Goal: Task Accomplishment & Management: Complete application form

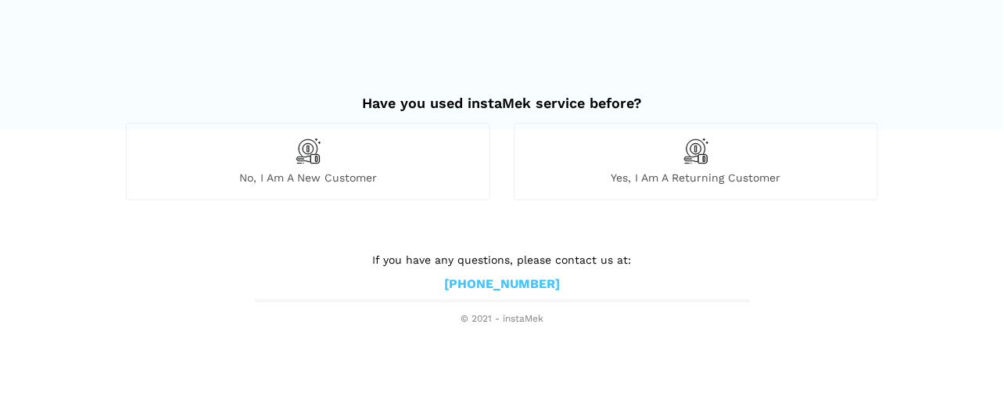
click at [451, 137] on div "No, I am a new customer" at bounding box center [308, 161] width 364 height 77
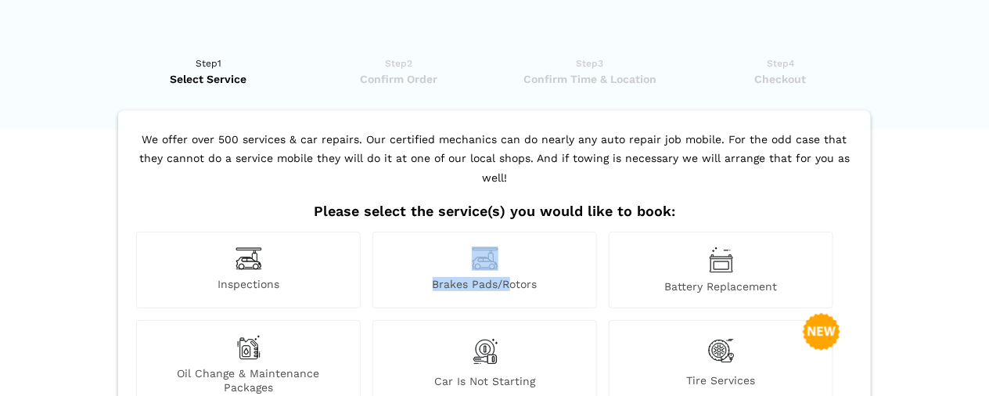
click at [510, 245] on div "Brakes Pads/Rotors" at bounding box center [484, 270] width 224 height 77
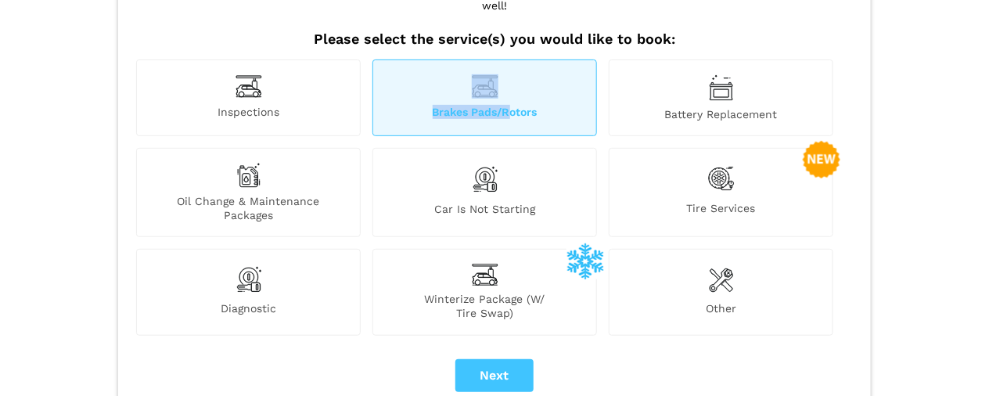
scroll to position [171, 0]
click at [285, 60] on div "Inspections" at bounding box center [248, 98] width 224 height 77
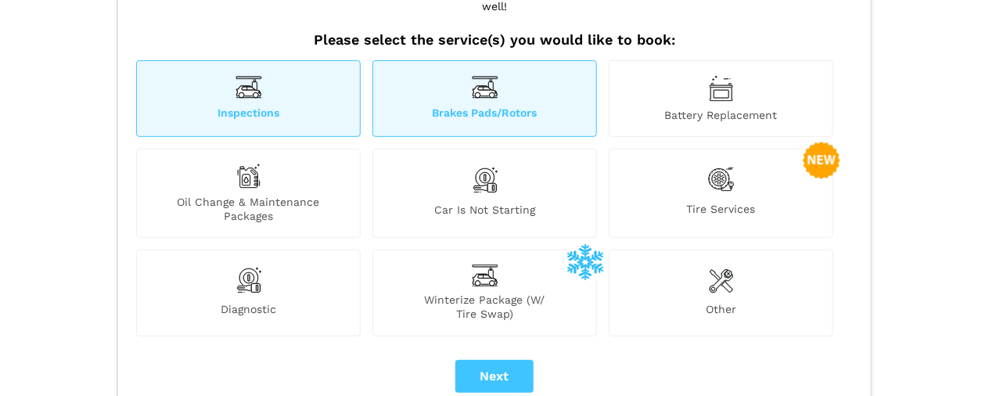
click at [340, 271] on div "Diagnostic" at bounding box center [248, 292] width 224 height 86
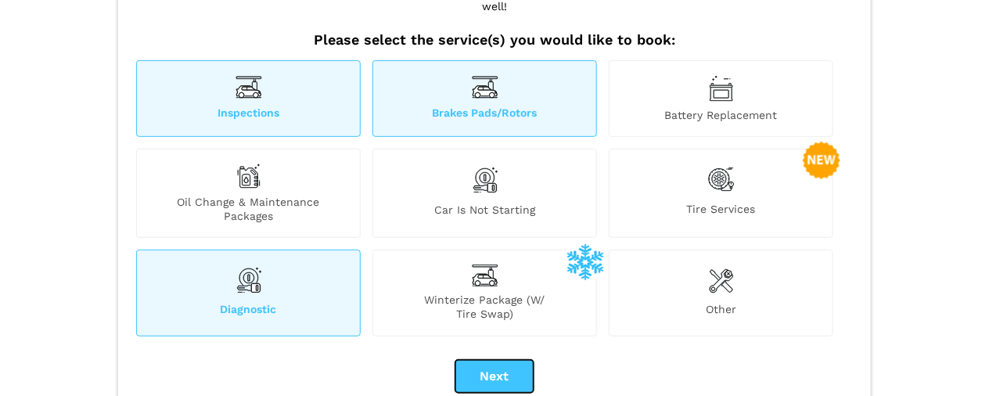
click at [468, 360] on button "Next" at bounding box center [494, 376] width 78 height 33
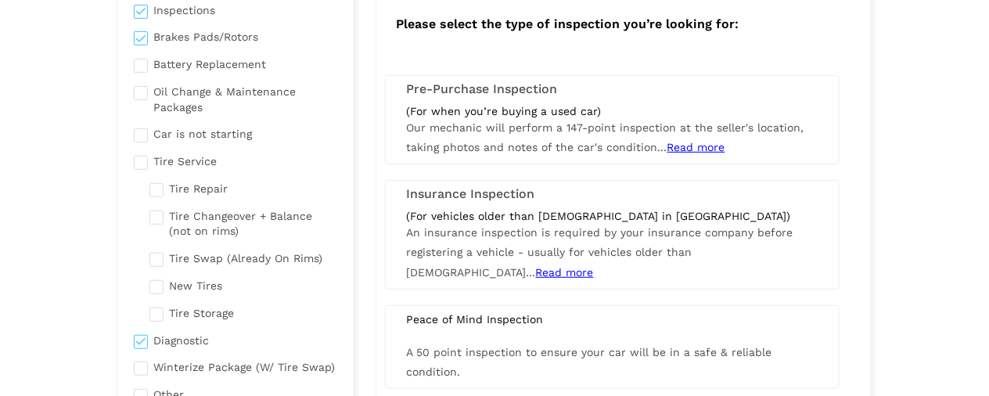
checkbox input "true"
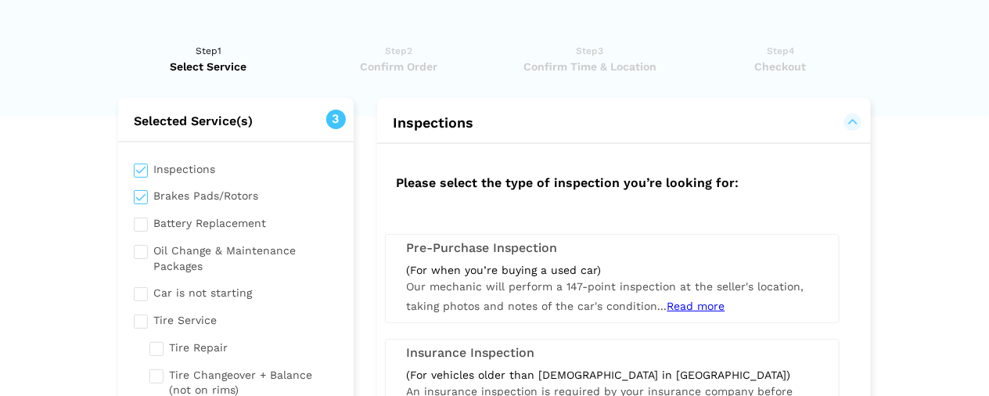
scroll to position [0, 0]
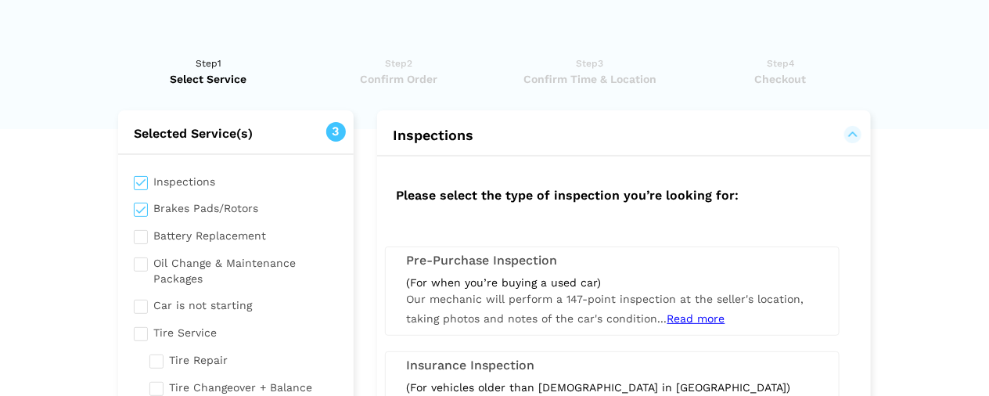
click at [142, 187] on input "checkbox" at bounding box center [236, 181] width 204 height 20
checkbox input "false"
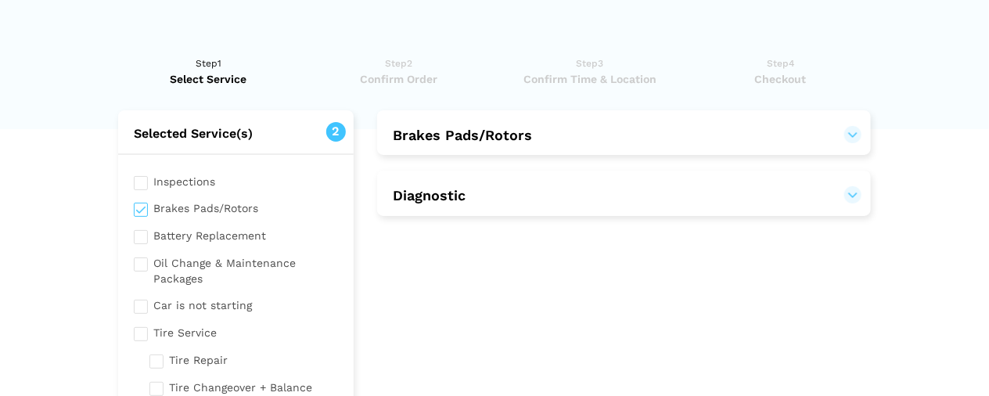
click at [460, 142] on button "Brakes Pads/Rotors" at bounding box center [624, 135] width 462 height 19
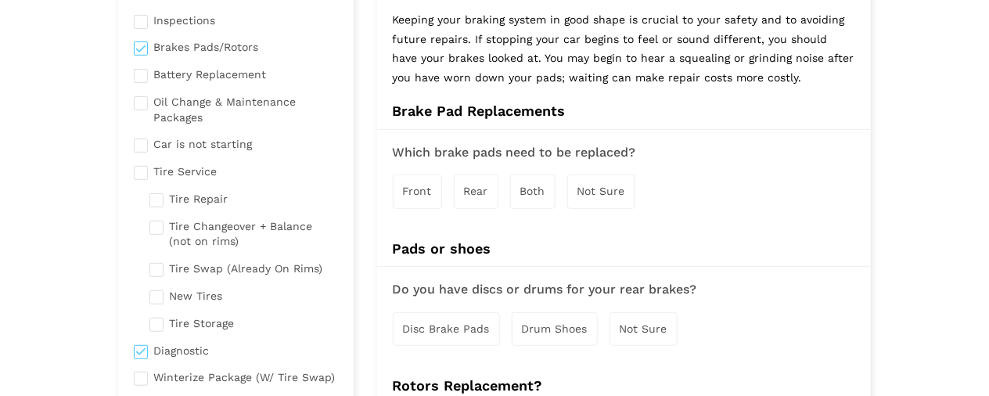
scroll to position [174, 0]
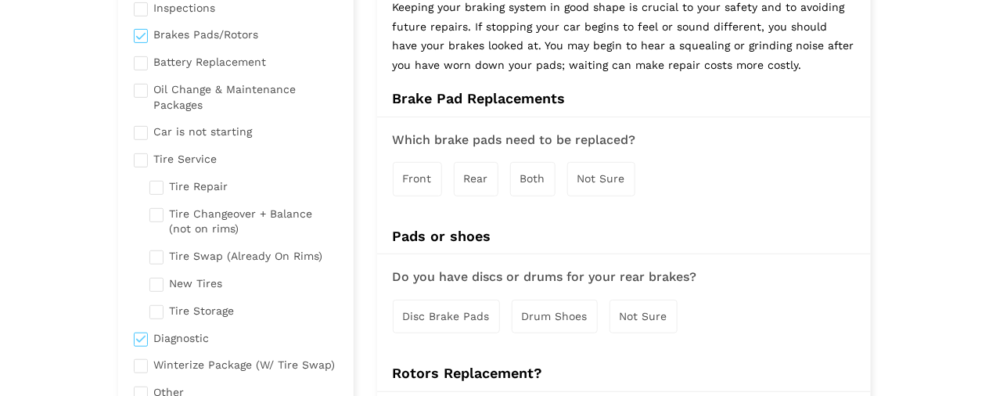
click at [592, 178] on span "Not Sure" at bounding box center [601, 178] width 48 height 13
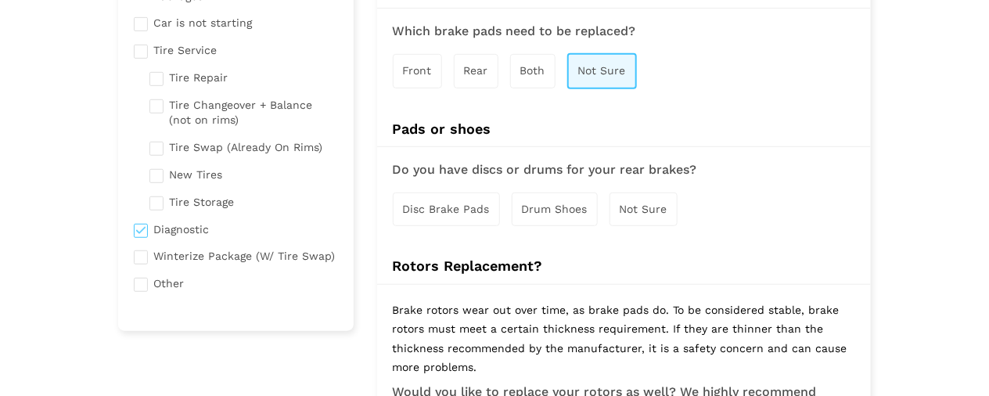
scroll to position [313, 0]
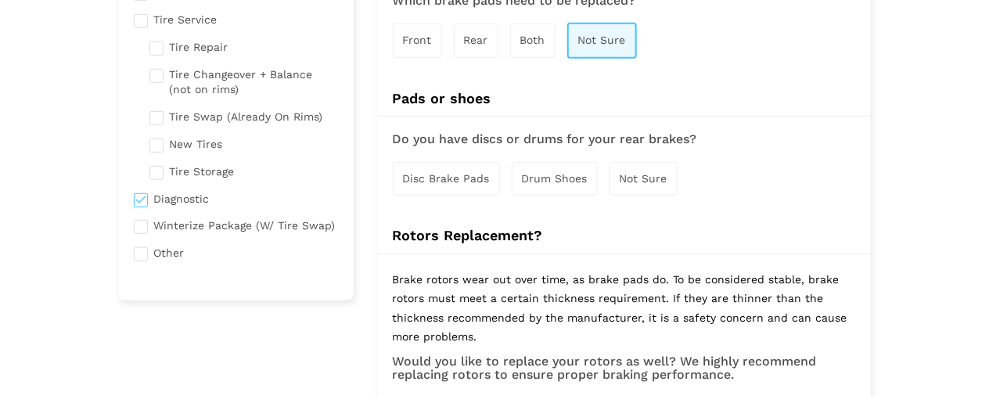
click at [630, 172] on span "Not Sure" at bounding box center [643, 178] width 48 height 13
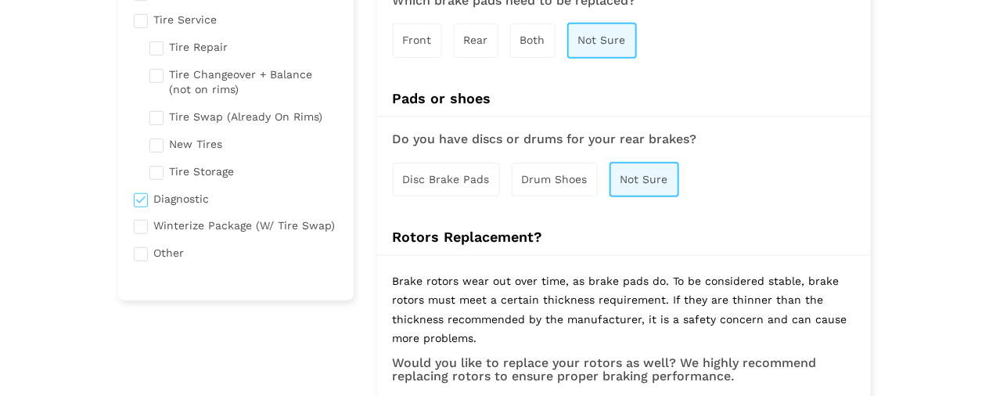
click at [468, 188] on div "Disc Brake Pads" at bounding box center [446, 180] width 107 height 34
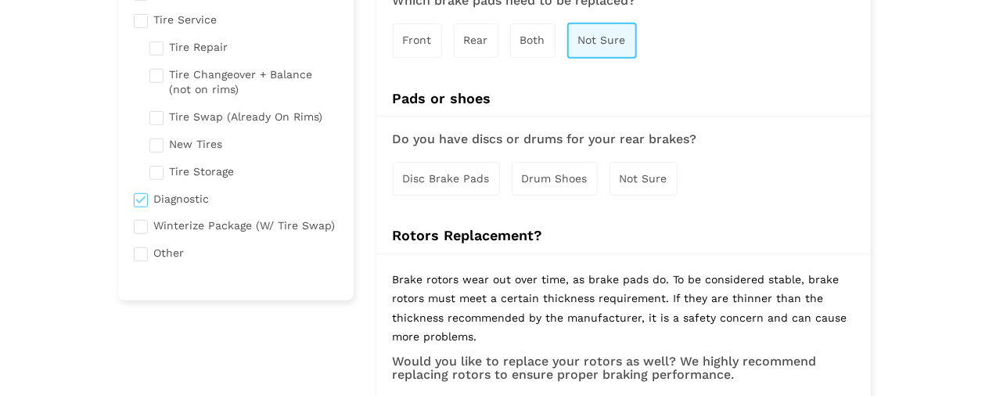
click at [425, 172] on span "Disc Brake Pads" at bounding box center [446, 178] width 87 height 13
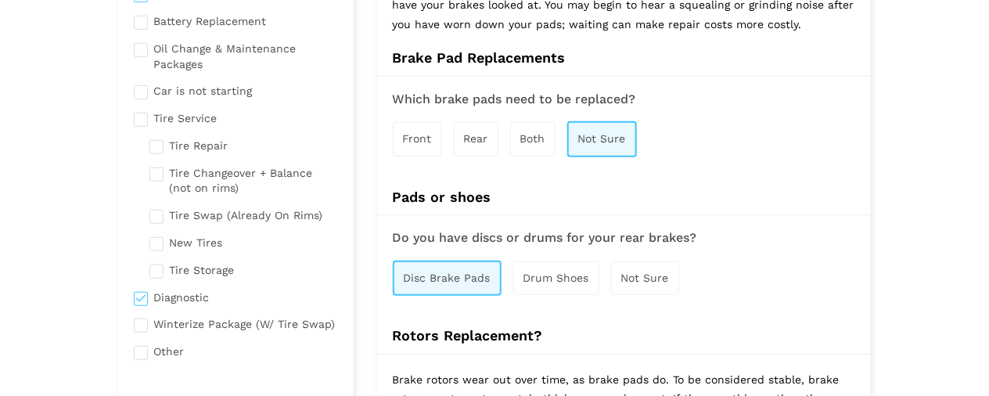
scroll to position [208, 0]
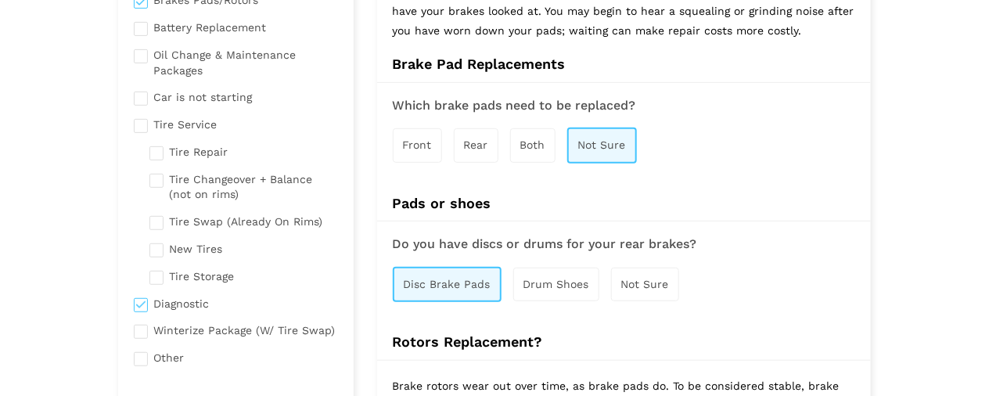
click at [512, 144] on div "Both" at bounding box center [532, 145] width 45 height 34
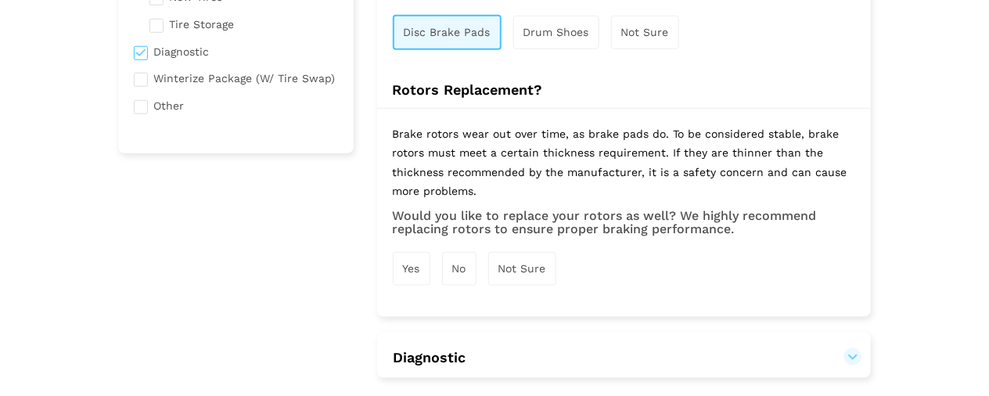
scroll to position [486, 0]
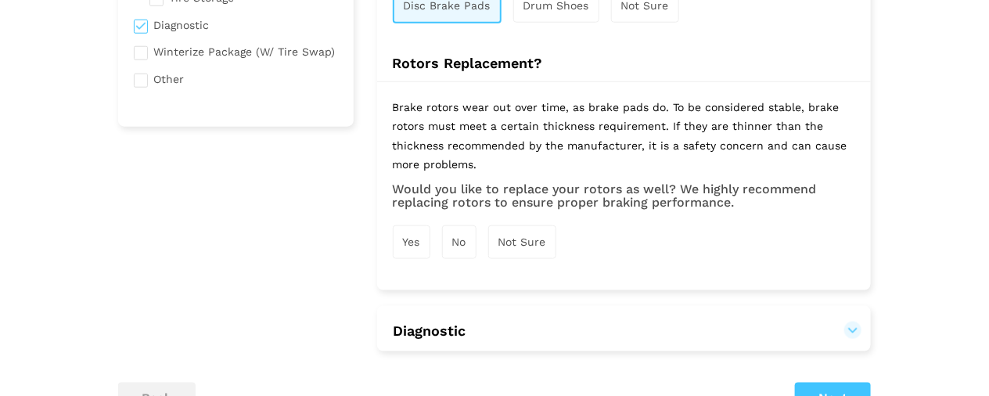
click at [418, 235] on span "Yes" at bounding box center [411, 241] width 17 height 13
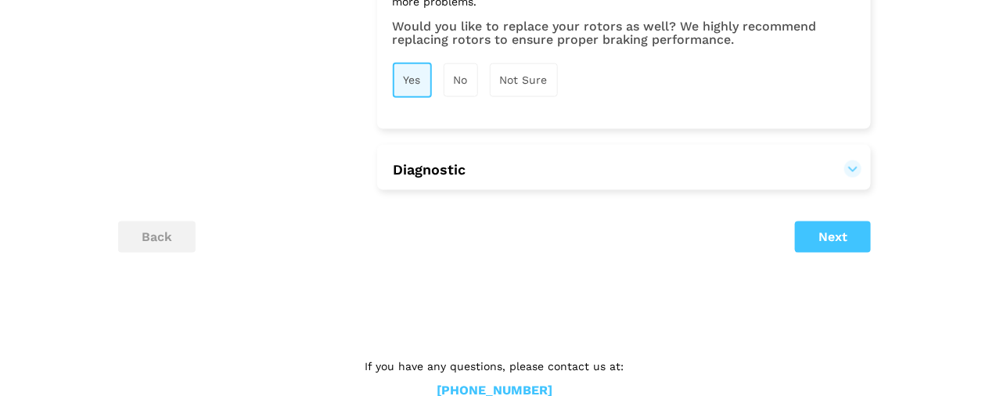
scroll to position [660, 0]
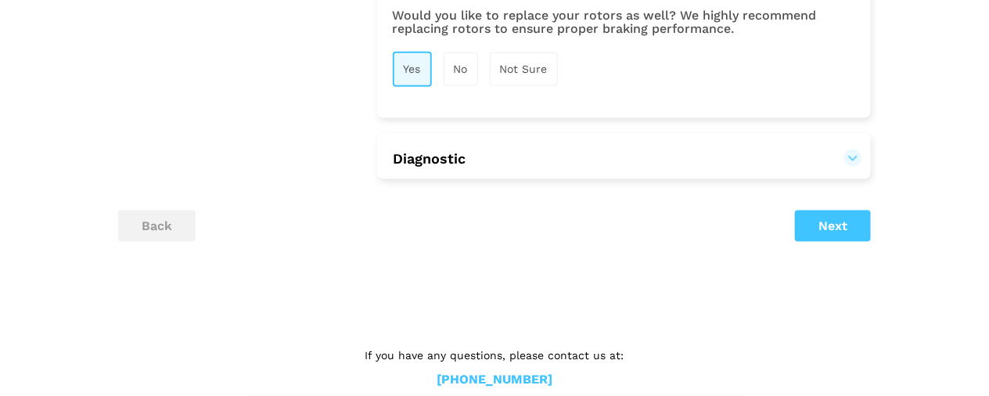
click at [420, 164] on h2 "Diagnostic" at bounding box center [624, 157] width 494 height 46
click at [430, 156] on button "Diagnostic" at bounding box center [624, 158] width 462 height 19
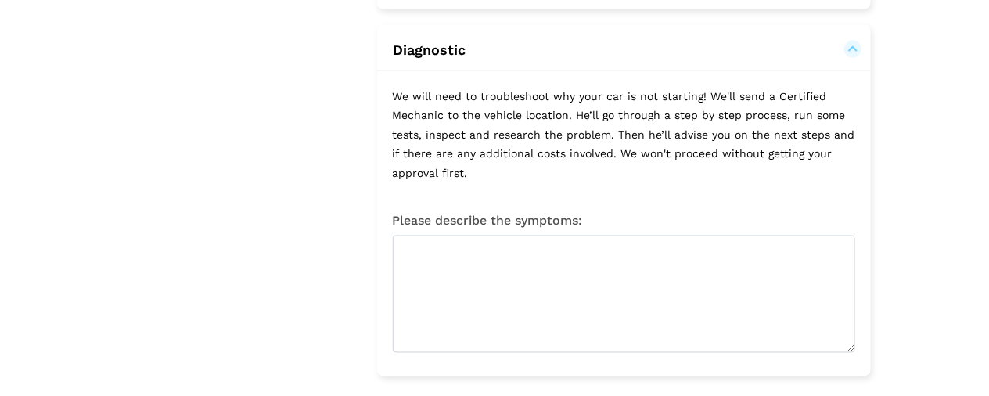
scroll to position [799, 0]
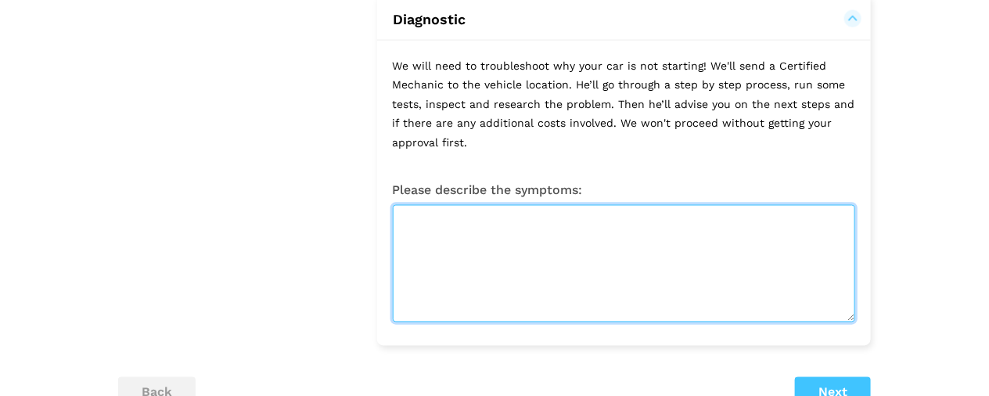
click at [518, 243] on textarea at bounding box center [624, 263] width 462 height 117
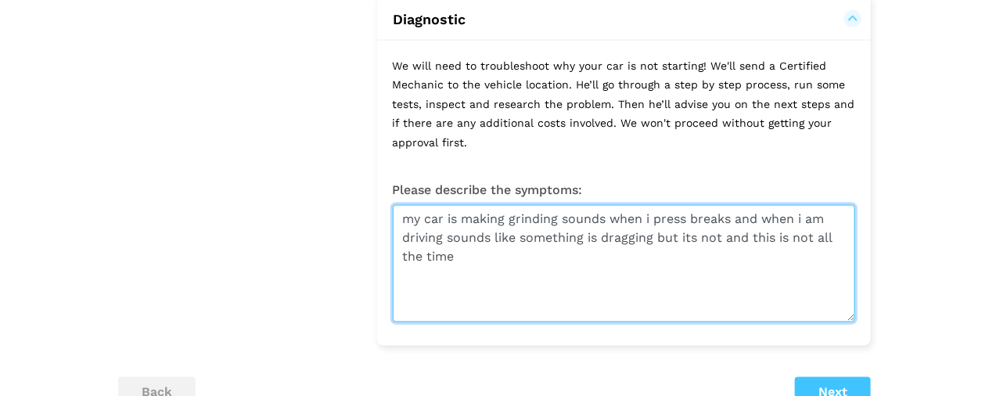
type textarea "my car is making grinding sounds when i press breaks and when i am driving soun…"
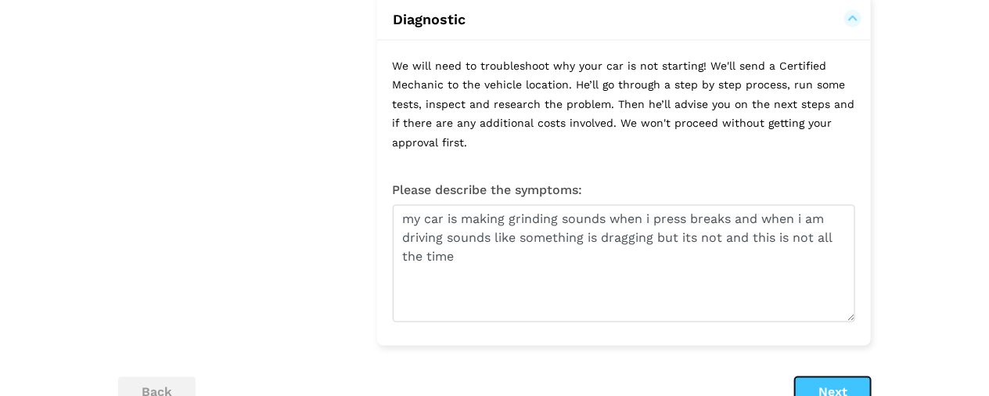
click at [845, 377] on button "Next" at bounding box center [833, 392] width 76 height 31
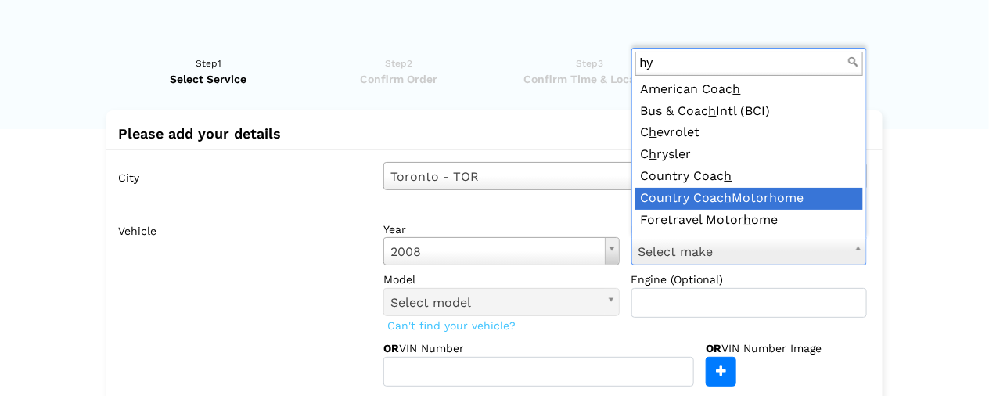
scroll to position [0, 0]
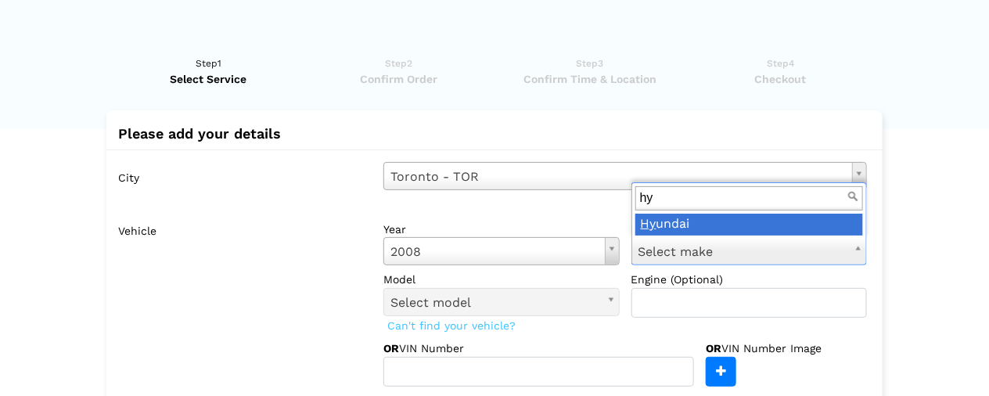
type input "hy"
drag, startPoint x: 731, startPoint y: 218, endPoint x: 728, endPoint y: 210, distance: 8.4
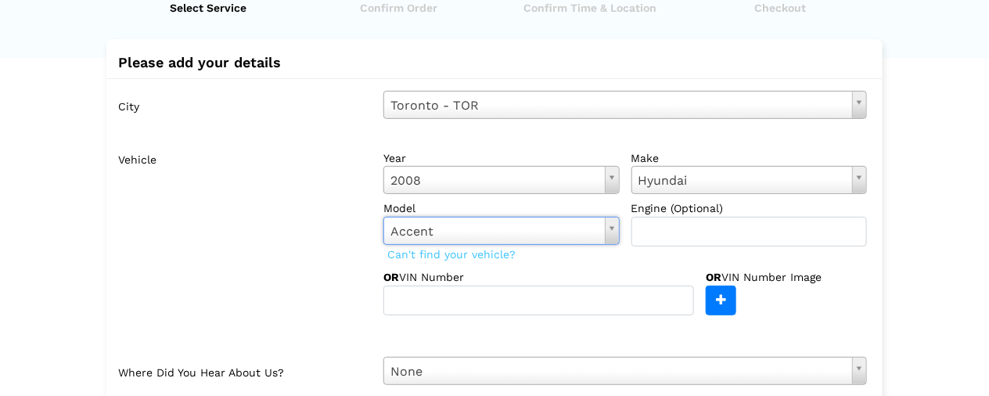
scroll to position [138, 0]
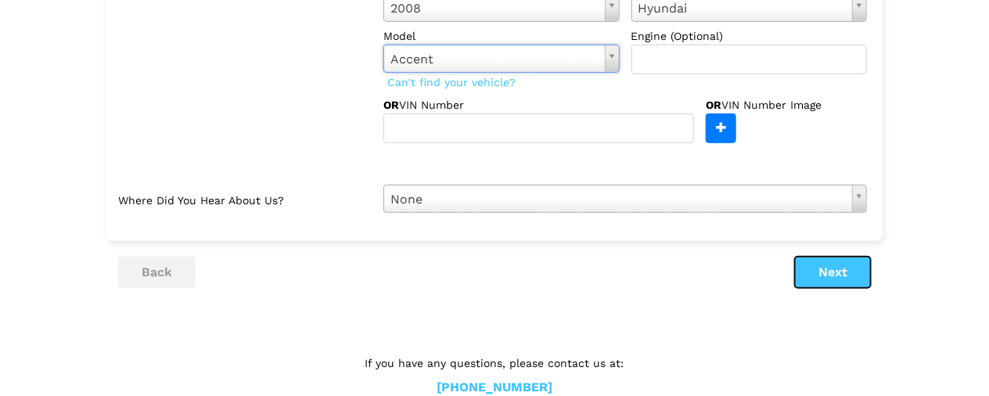
click at [803, 268] on button "Next" at bounding box center [833, 272] width 76 height 31
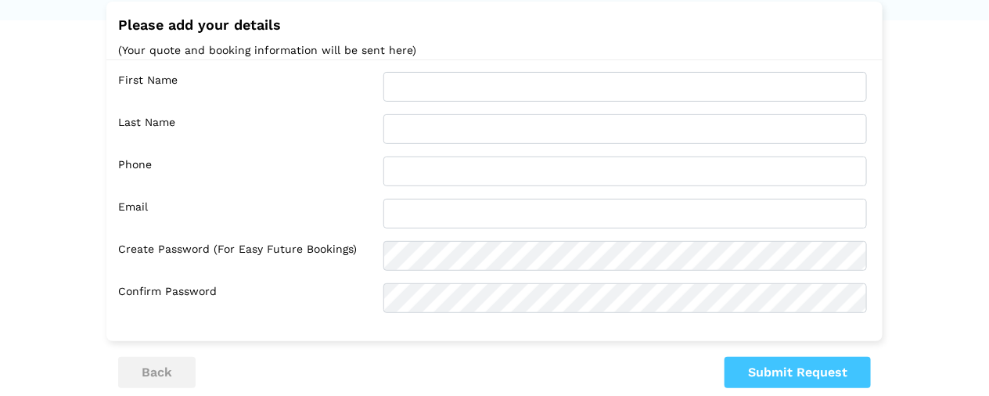
scroll to position [102, 0]
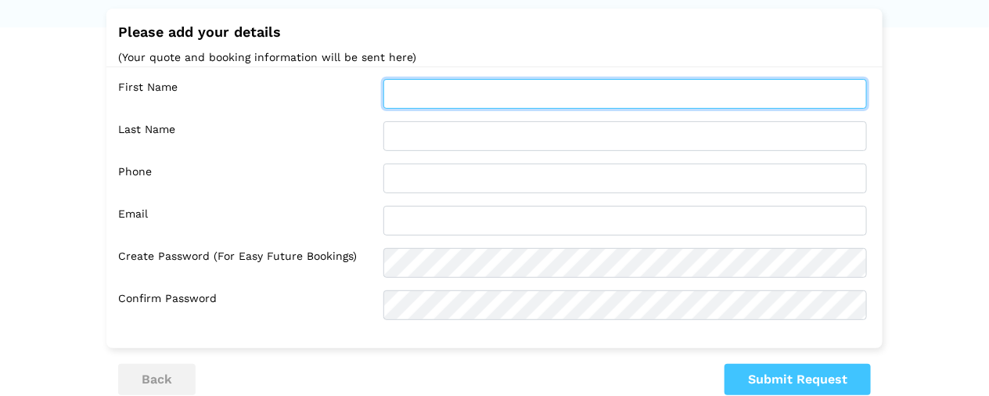
click at [556, 89] on input "text" at bounding box center [624, 94] width 483 height 30
type input "Lauren"
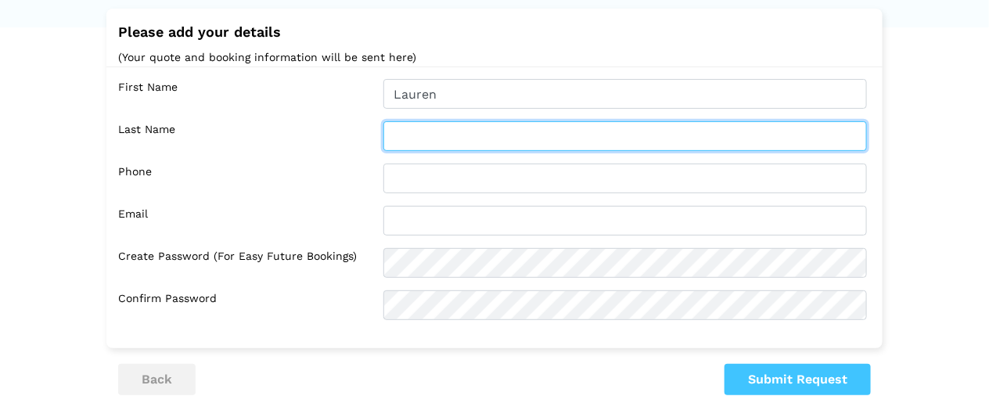
type input "[PERSON_NAME]"
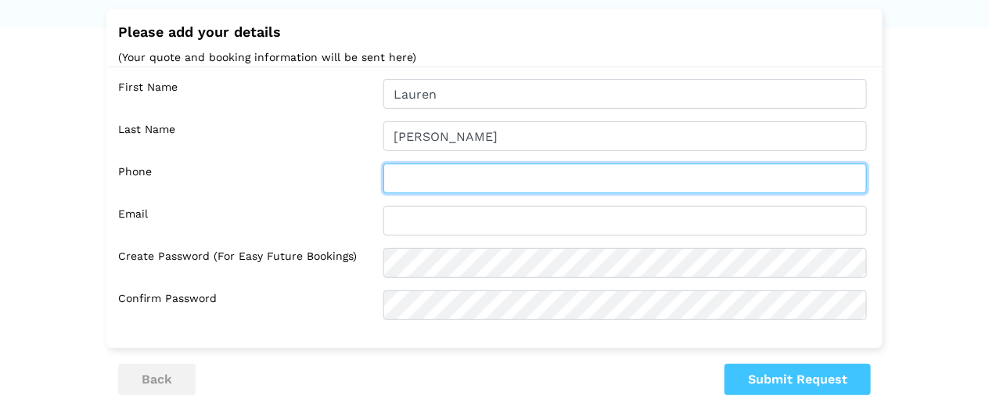
type input "6475507281"
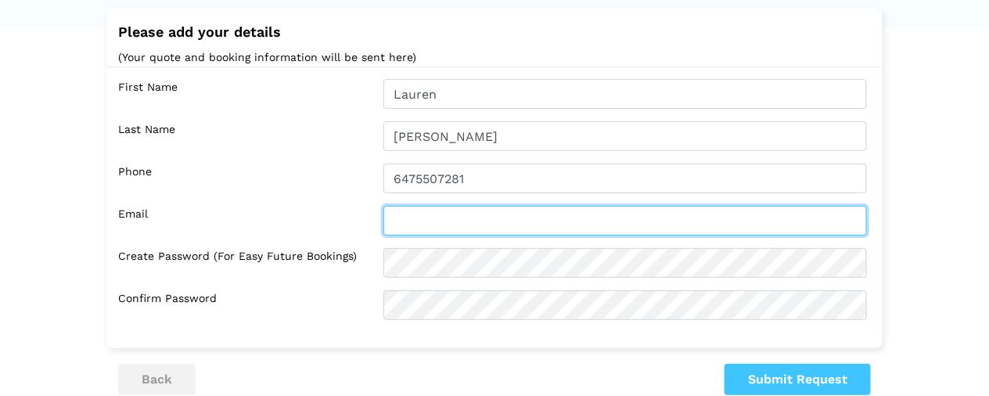
click at [554, 224] on input "text" at bounding box center [624, 221] width 483 height 30
type input "[EMAIL_ADDRESS][DOMAIN_NAME]"
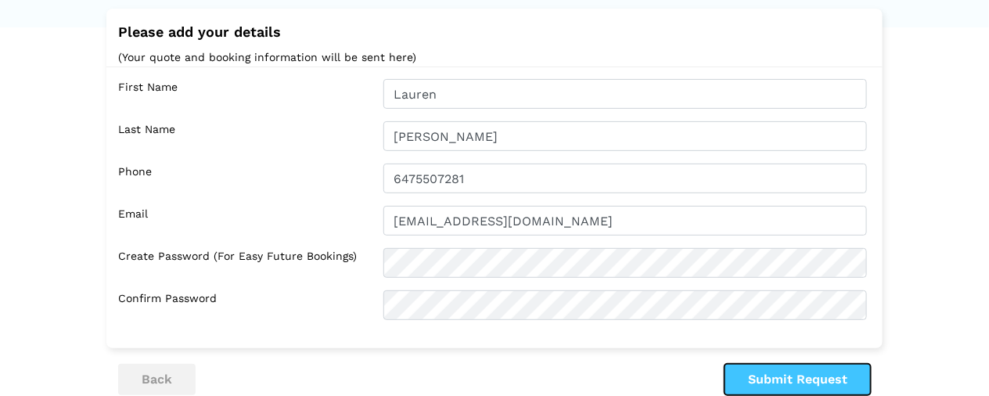
click at [836, 369] on button "Submit Request" at bounding box center [797, 379] width 146 height 31
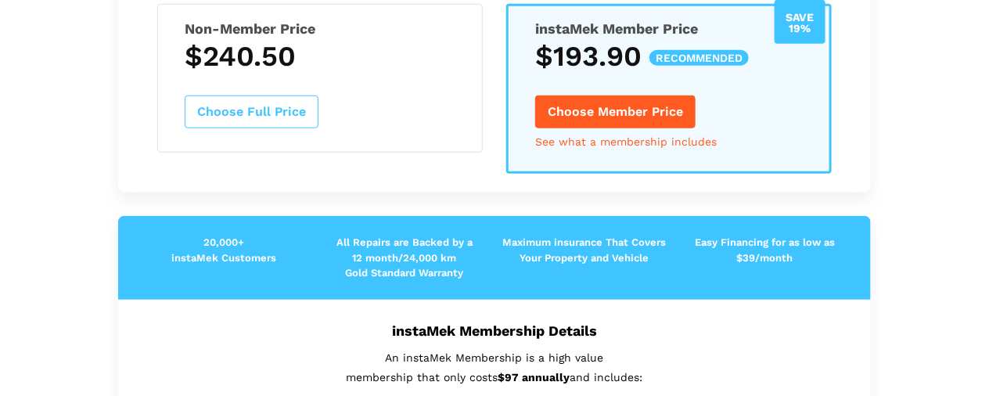
scroll to position [345, 0]
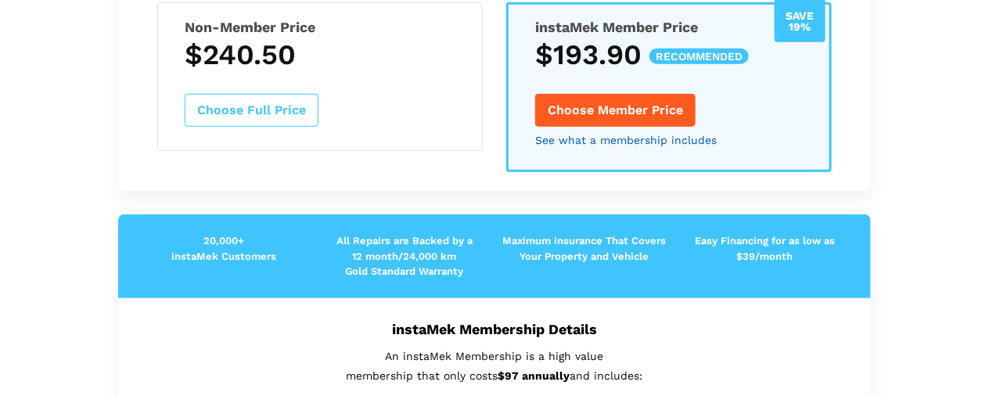
click at [655, 139] on link "See what a membership includes" at bounding box center [625, 140] width 181 height 11
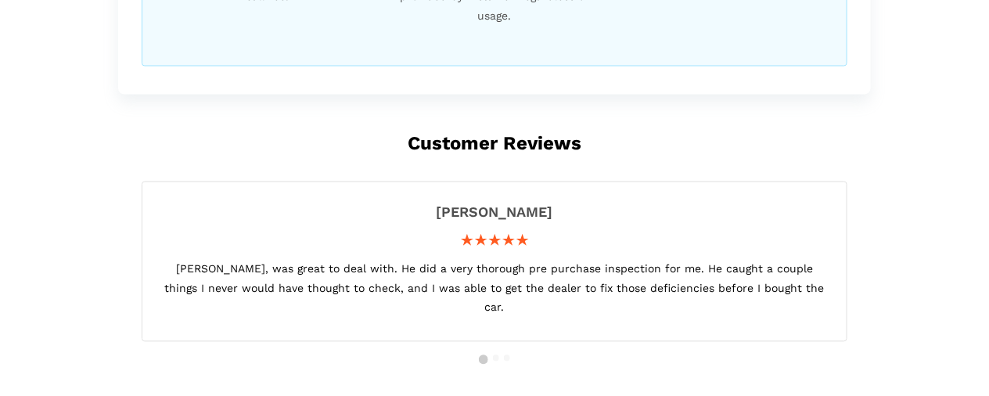
scroll to position [915, 0]
